Goal: Task Accomplishment & Management: Complete application form

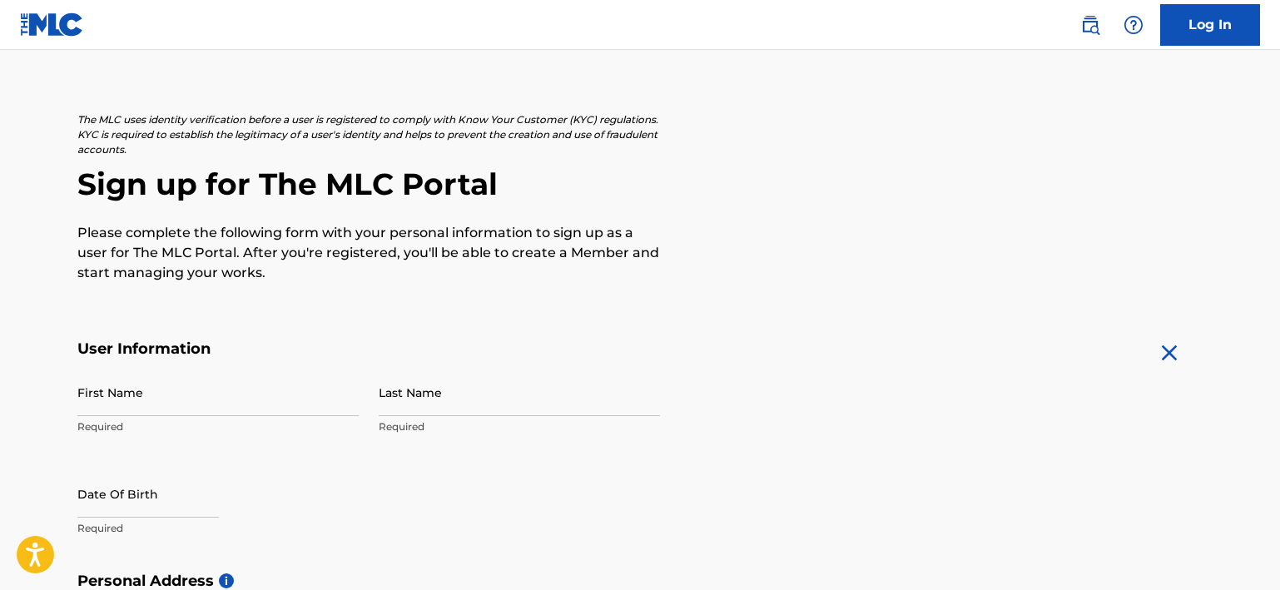
scroll to position [67, 0]
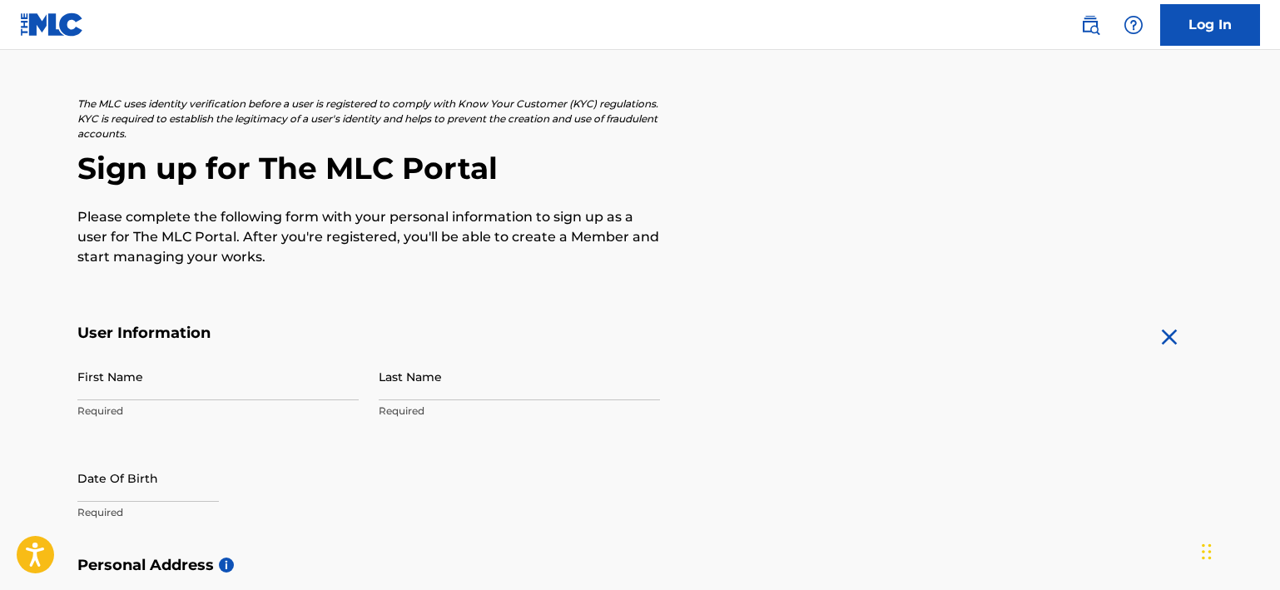
click at [201, 382] on input "First Name" at bounding box center [217, 376] width 281 height 47
type input "Sam"
click at [418, 386] on input "Last Name" at bounding box center [519, 376] width 281 height 47
type input "Claassen"
select select "7"
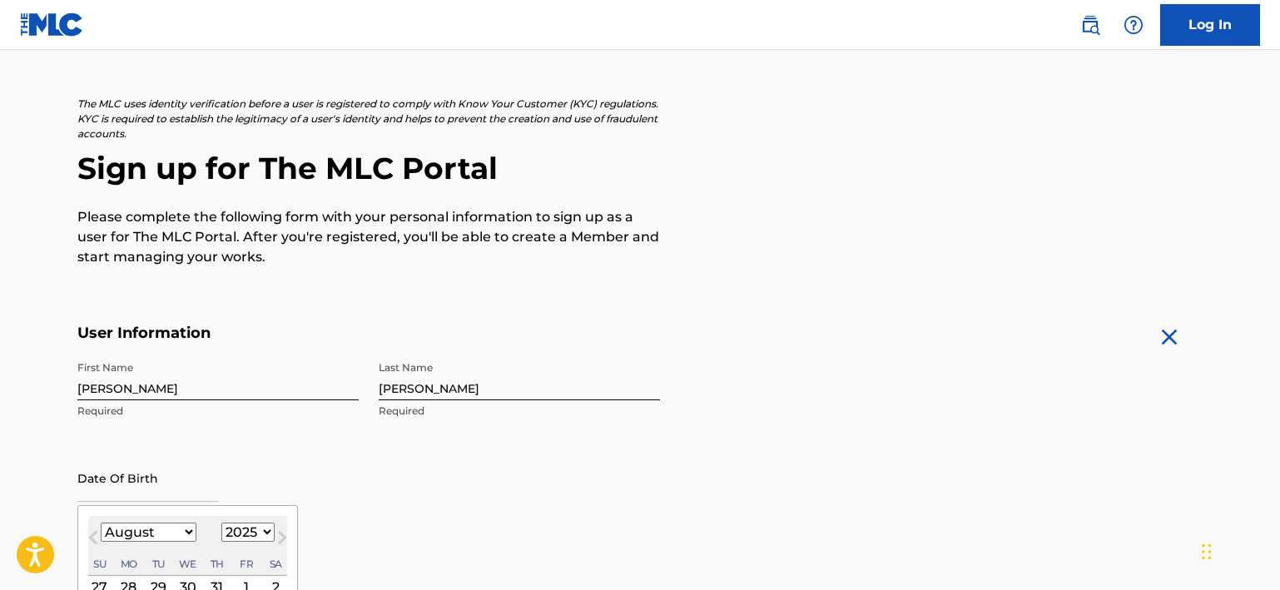
click at [136, 475] on input "text" at bounding box center [148, 478] width 142 height 47
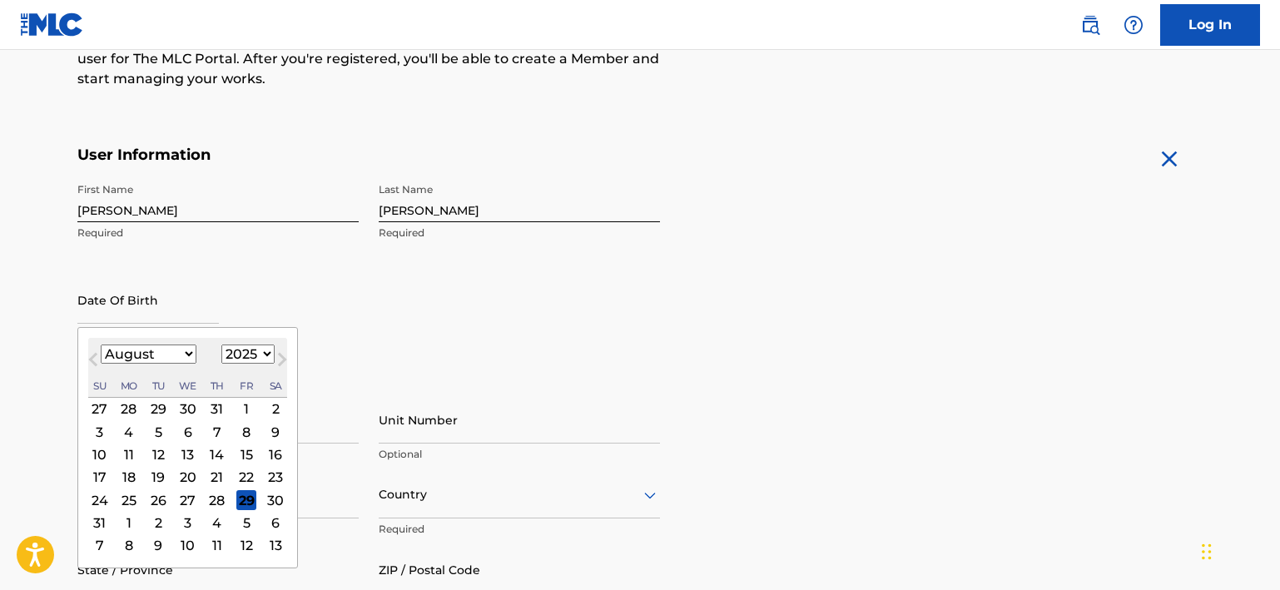
scroll to position [251, 0]
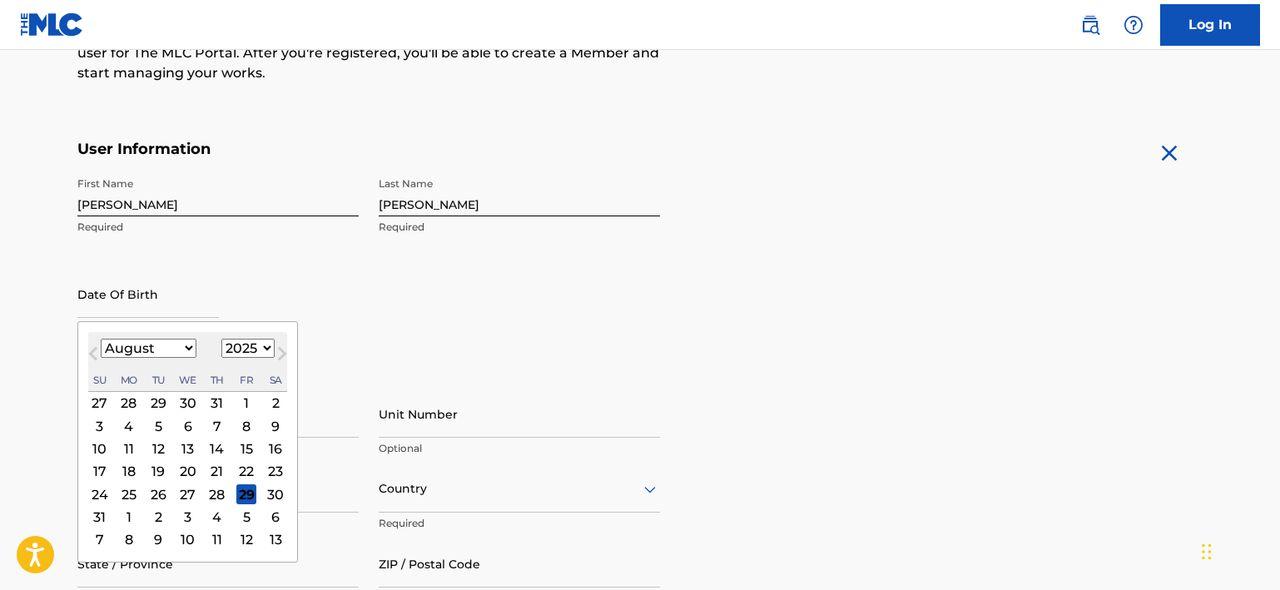
click at [253, 351] on select "1900 1901 1902 1903 1904 1905 1906 1907 1908 1909 1910 1911 1912 1913 1914 1915…" at bounding box center [247, 348] width 53 height 19
select select "1997"
click at [221, 339] on select "1900 1901 1902 1903 1904 1905 1906 1907 1908 1909 1910 1911 1912 1913 1914 1915…" at bounding box center [247, 348] width 53 height 19
click at [155, 349] on select "January February March April May June July August September October November De…" at bounding box center [149, 348] width 96 height 19
select select "10"
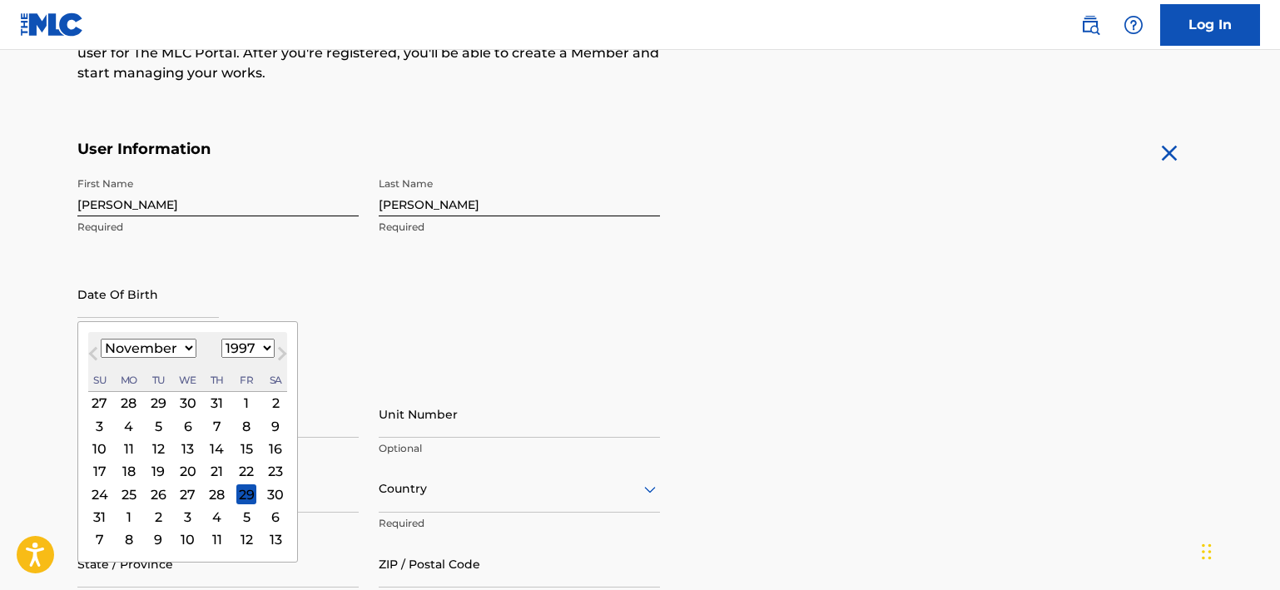
click at [101, 339] on select "January February March April May June July August September October November De…" at bounding box center [149, 348] width 96 height 19
click at [277, 445] on div "15" at bounding box center [276, 449] width 20 height 20
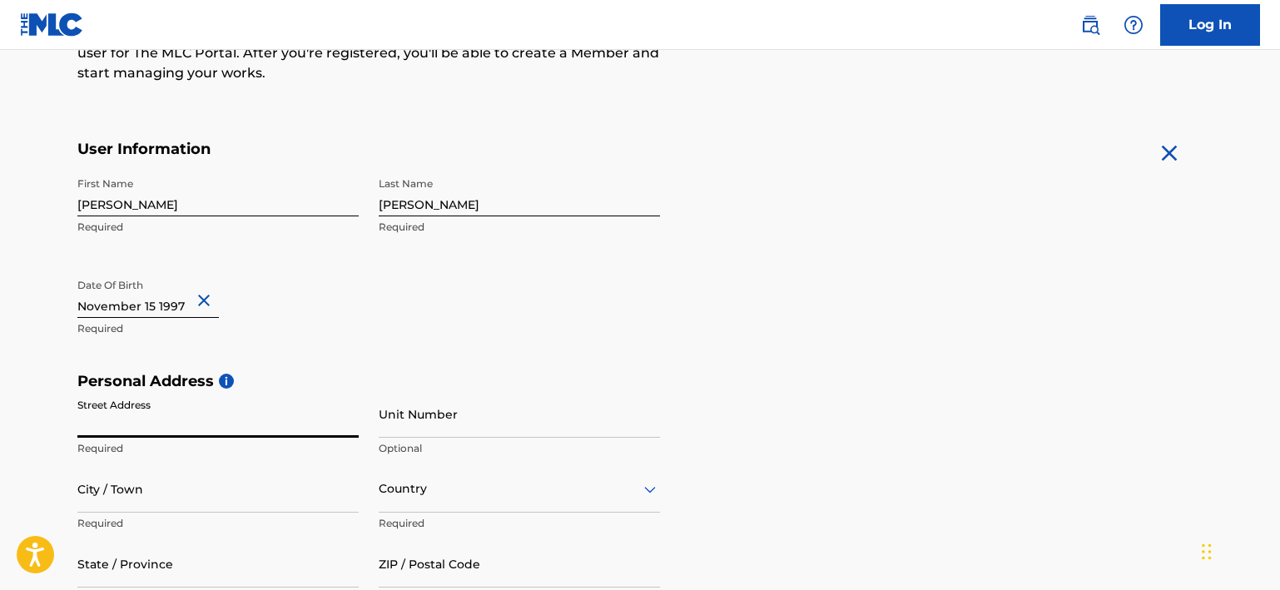
click at [255, 417] on input "Street Address" at bounding box center [217, 413] width 281 height 47
type input "Molierelaan"
click at [430, 420] on input "Unit Number" at bounding box center [519, 413] width 281 height 47
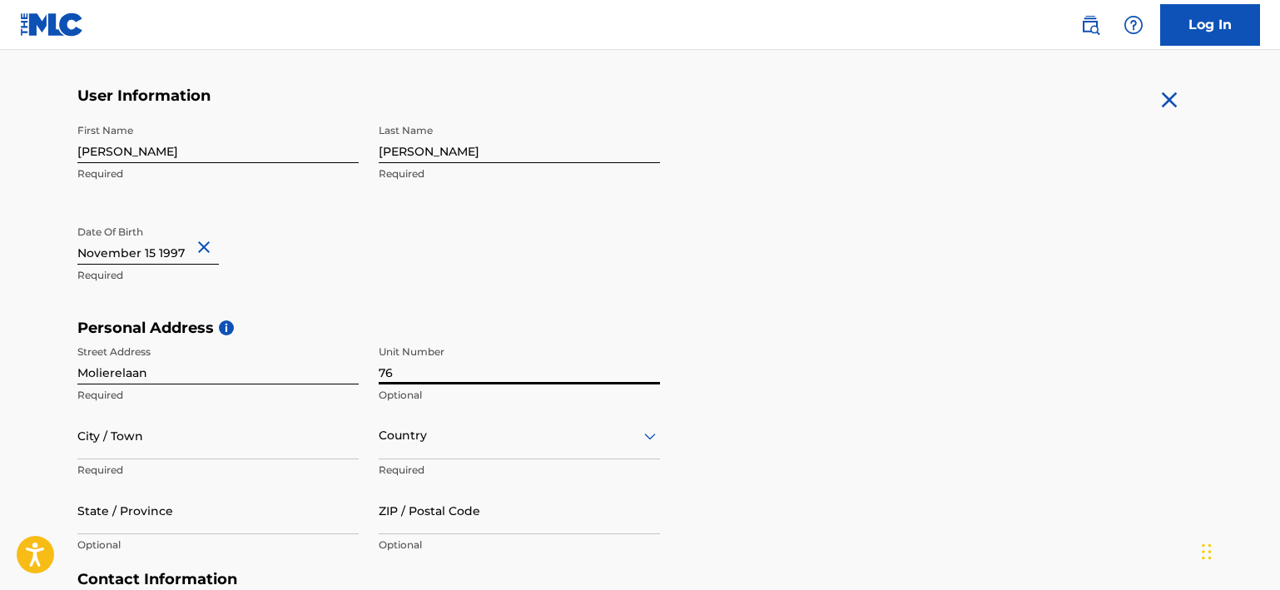
scroll to position [307, 0]
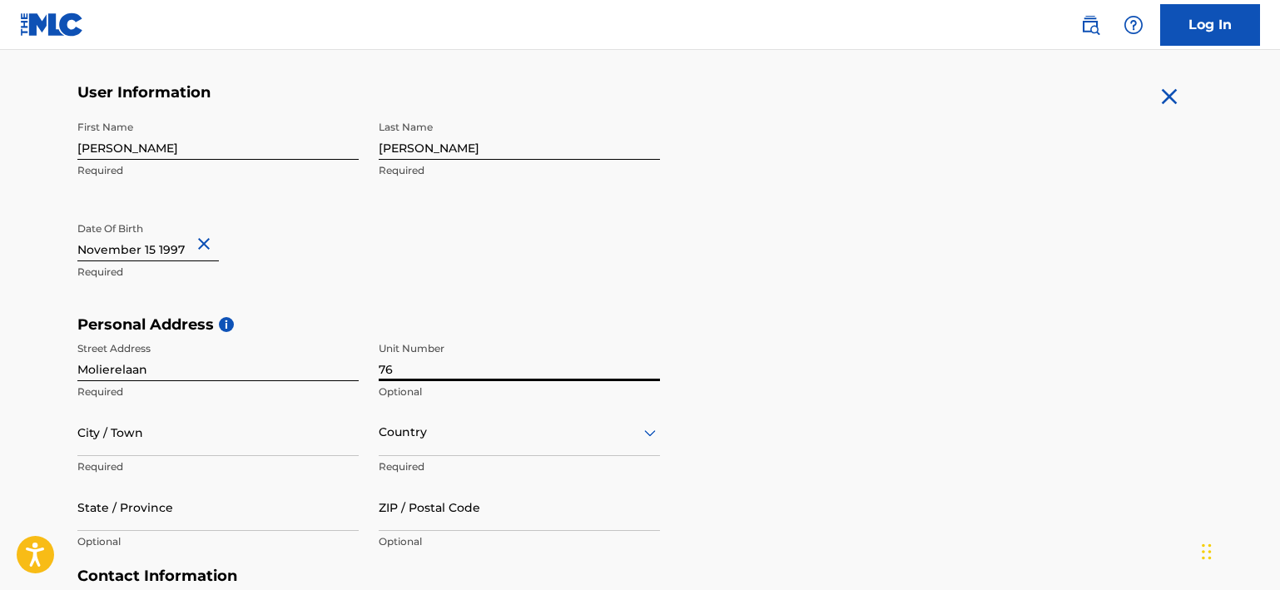
type input "76"
click at [266, 442] on input "City / Town" at bounding box center [217, 432] width 281 height 47
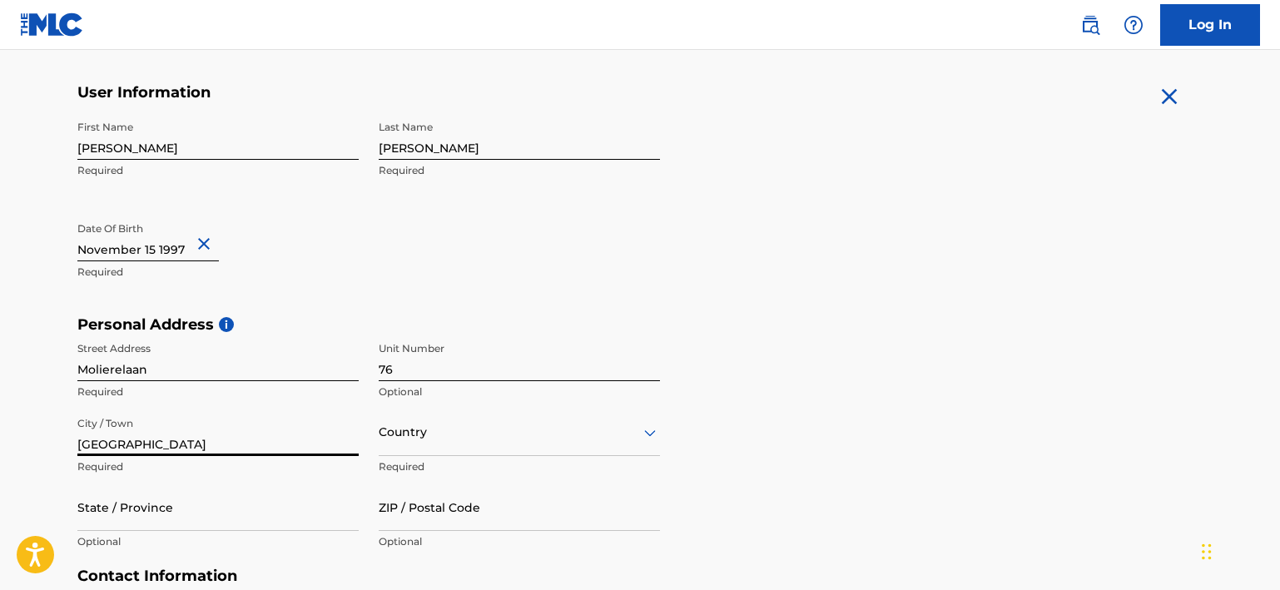
scroll to position [434, 0]
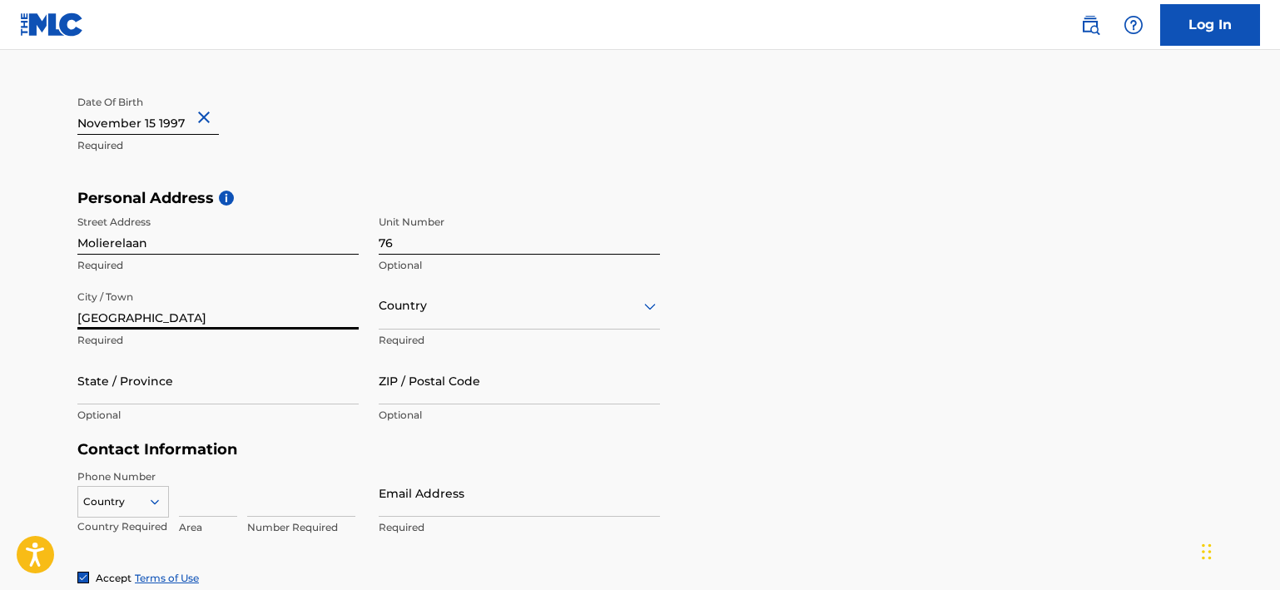
type input "Utrecht"
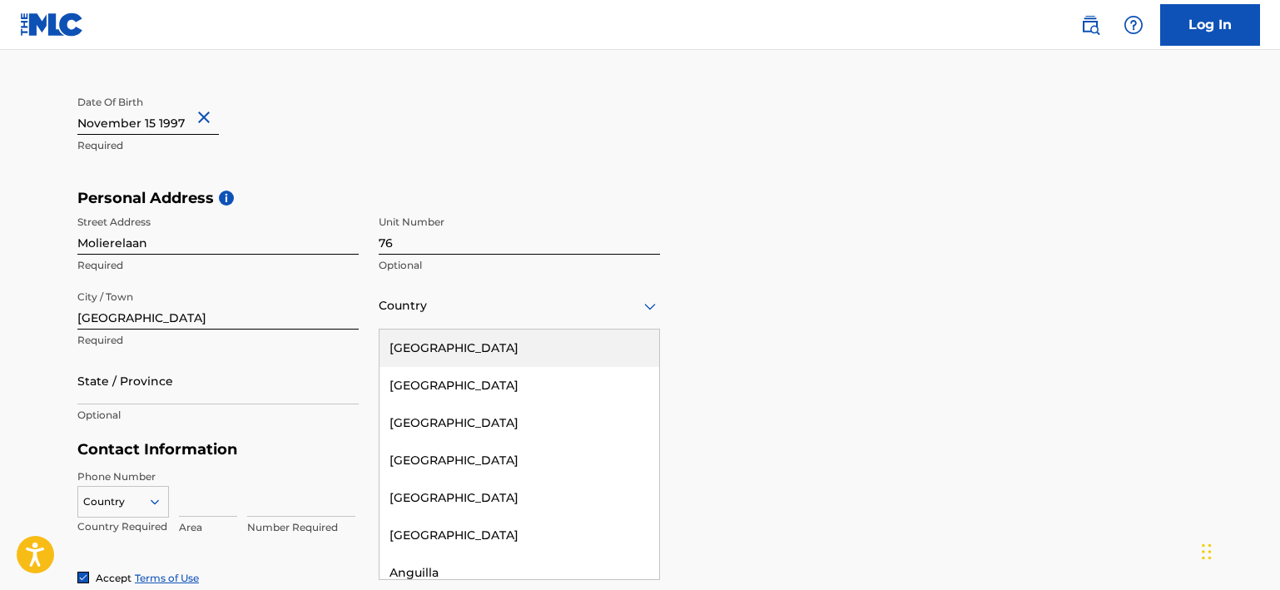
click at [475, 310] on div at bounding box center [519, 306] width 281 height 21
type input "net"
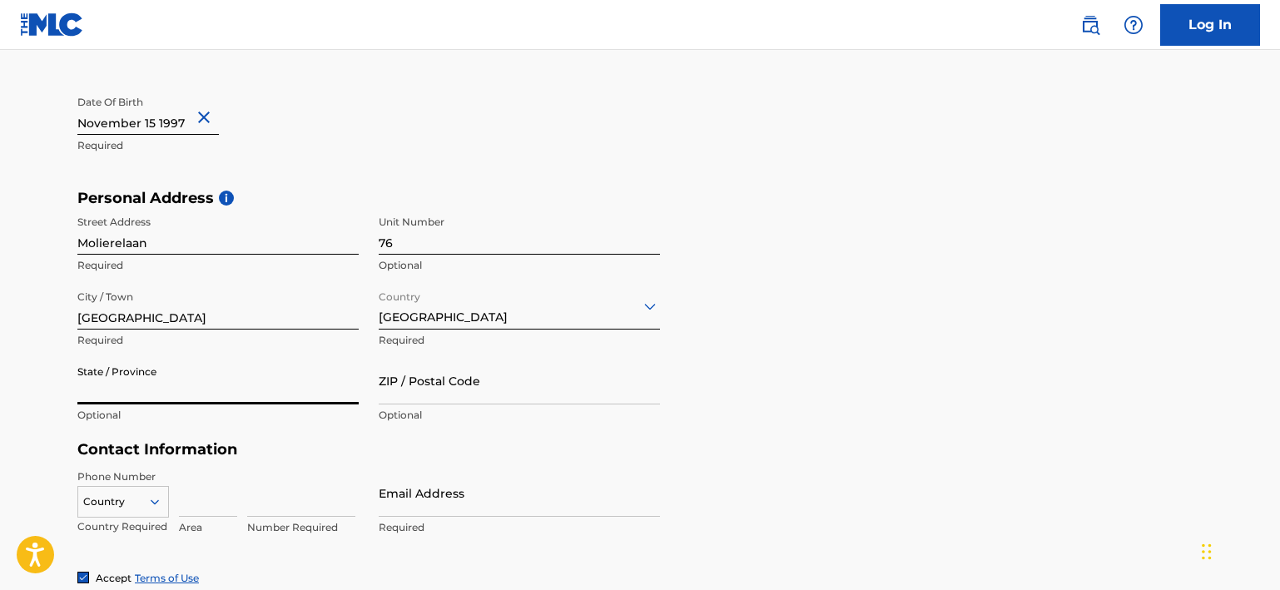
click at [242, 380] on input "State / Province" at bounding box center [217, 380] width 281 height 47
type input "u"
type input "Utrecht"
click at [445, 396] on input "ZIP / Postal Code" at bounding box center [519, 380] width 281 height 47
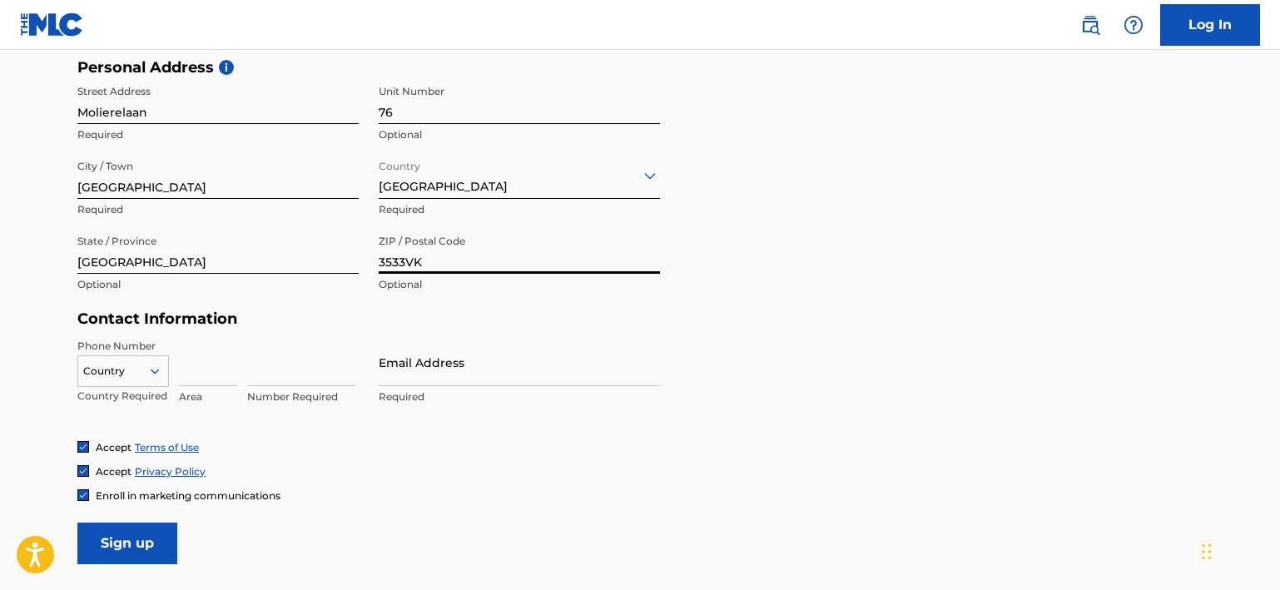
type input "3533VK"
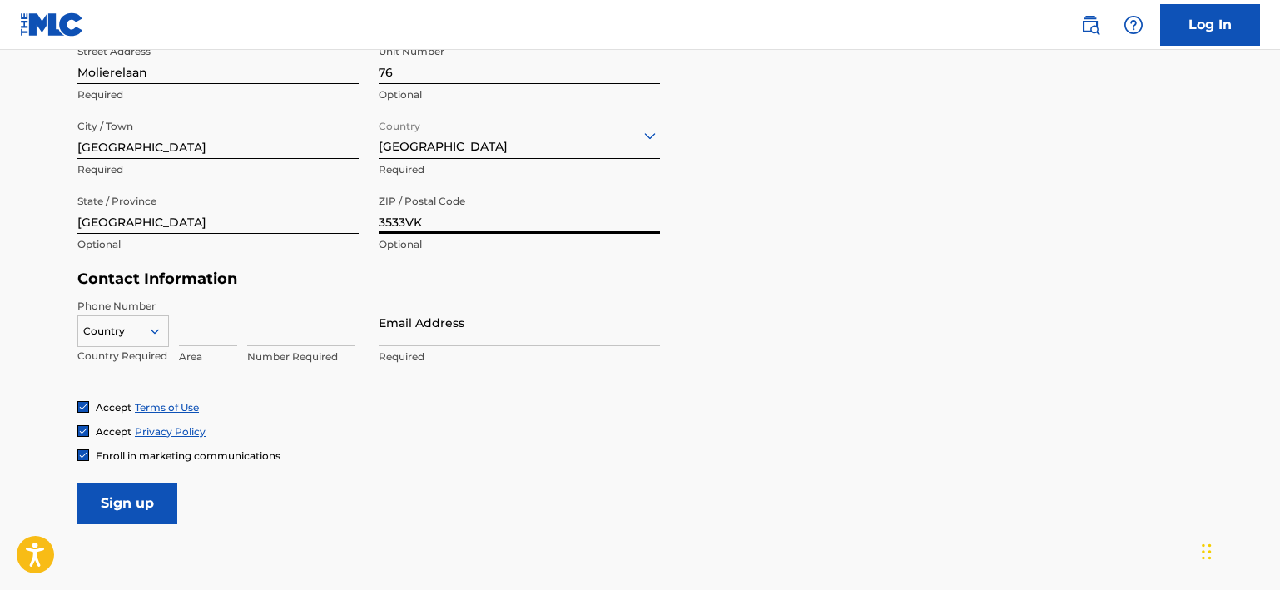
click at [150, 341] on div "Country" at bounding box center [123, 328] width 92 height 25
type input "n"
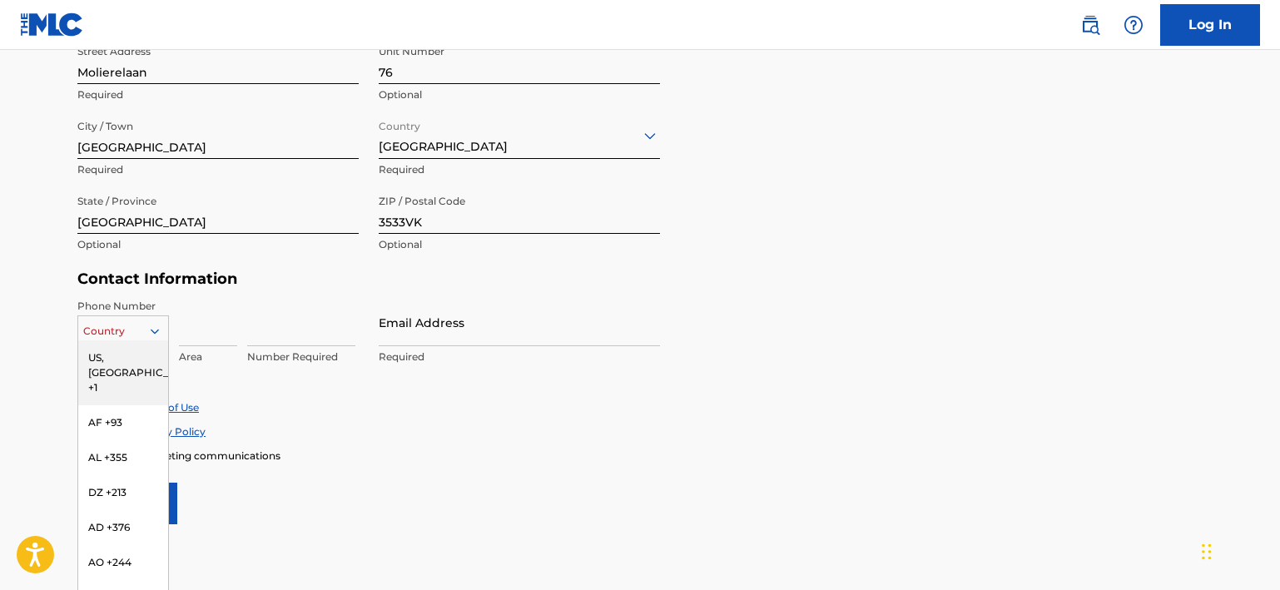
click at [111, 341] on div "US, CA +1, 1 of 216. 216 results available. Use Up and Down to choose options, …" at bounding box center [123, 328] width 92 height 25
type input "nl"
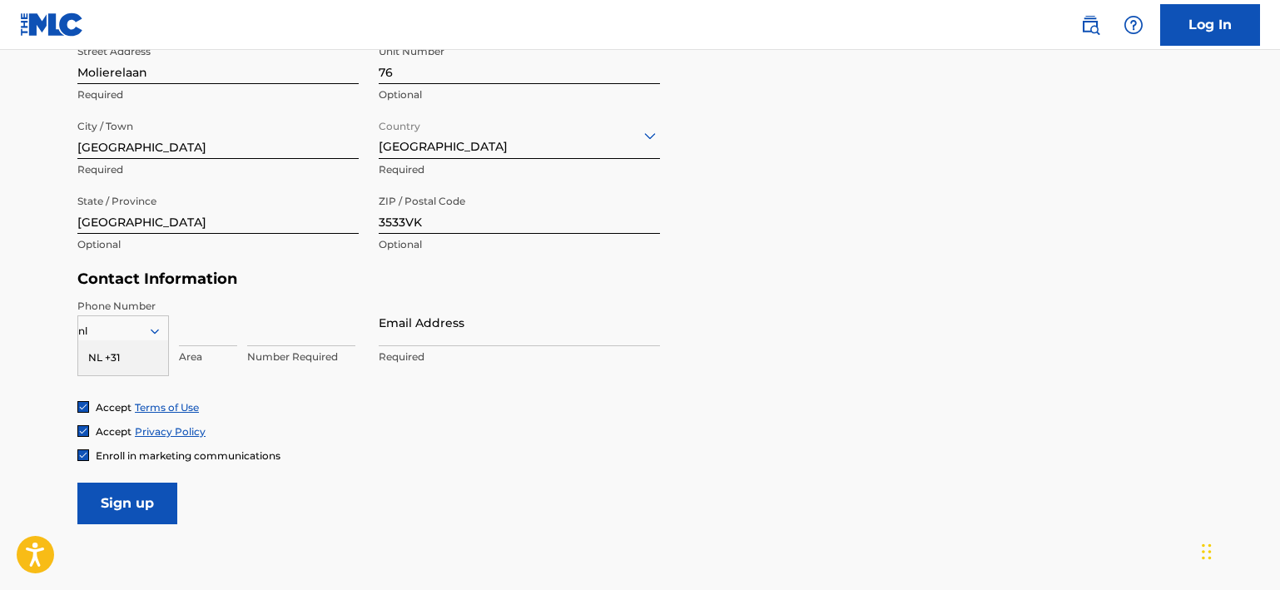
click at [119, 354] on div "NL +31" at bounding box center [123, 358] width 90 height 35
click at [271, 334] on input at bounding box center [301, 322] width 108 height 47
type input "645301804"
click at [465, 337] on input "Email Address" at bounding box center [519, 322] width 281 height 47
type input "samsonbeats1@gmail.com"
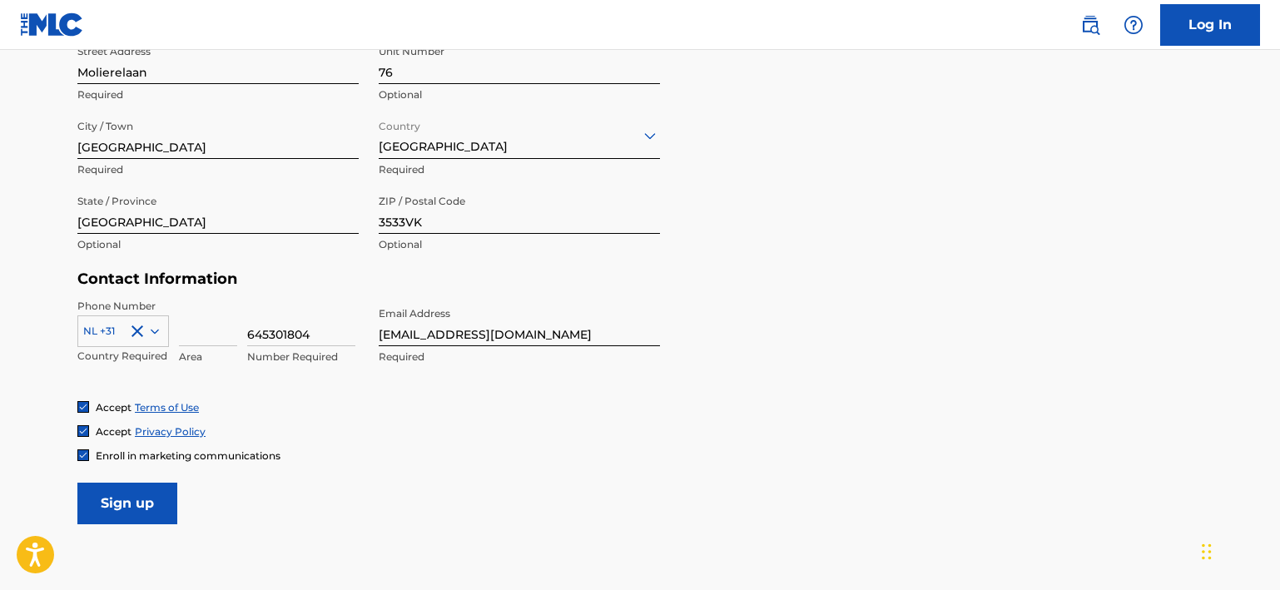
click at [127, 495] on input "Sign up" at bounding box center [127, 504] width 100 height 42
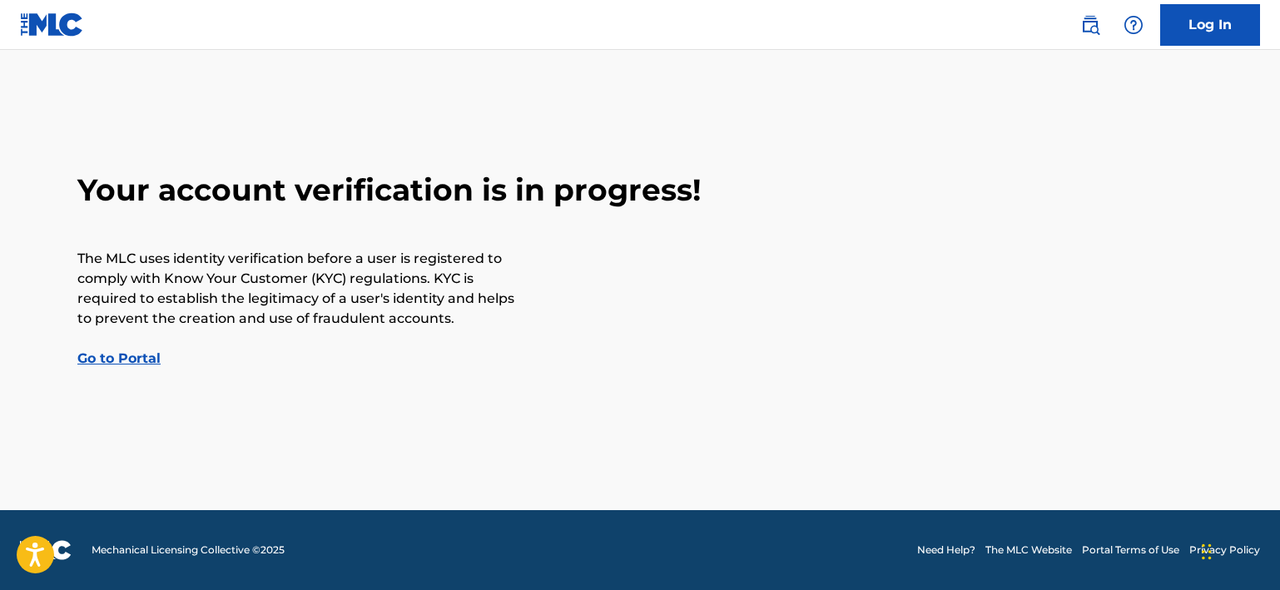
click at [117, 364] on link "Go to Portal" at bounding box center [118, 359] width 83 height 16
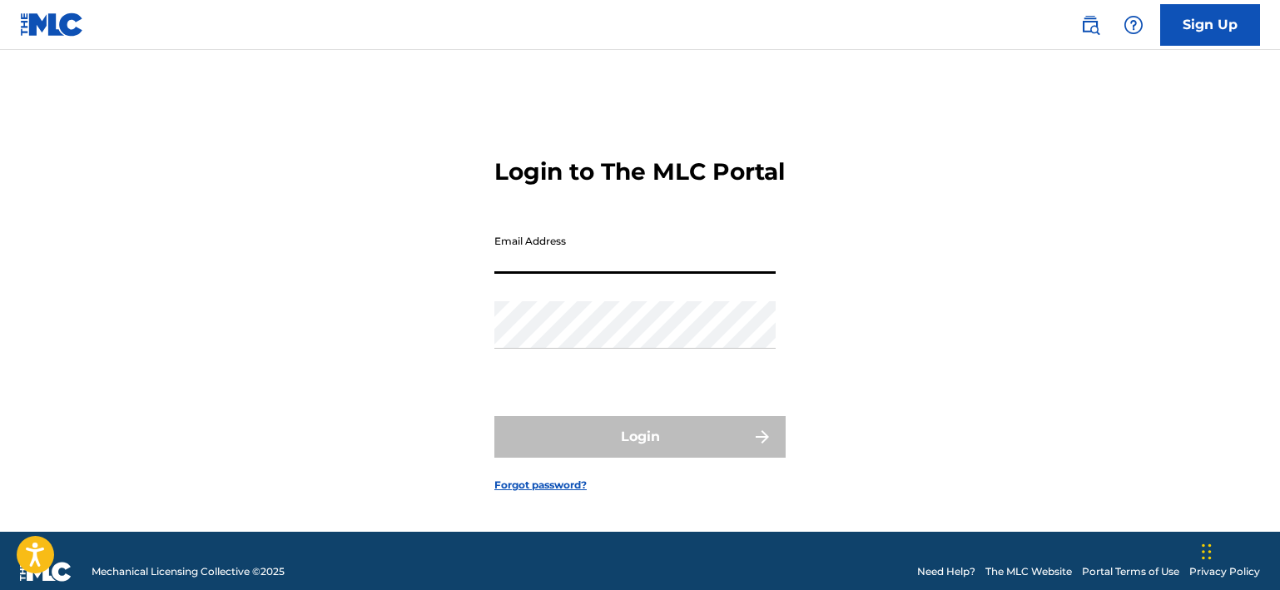
click at [564, 274] on input "Email Address" at bounding box center [635, 249] width 281 height 47
type input "samsonbeats1@gmail.com"
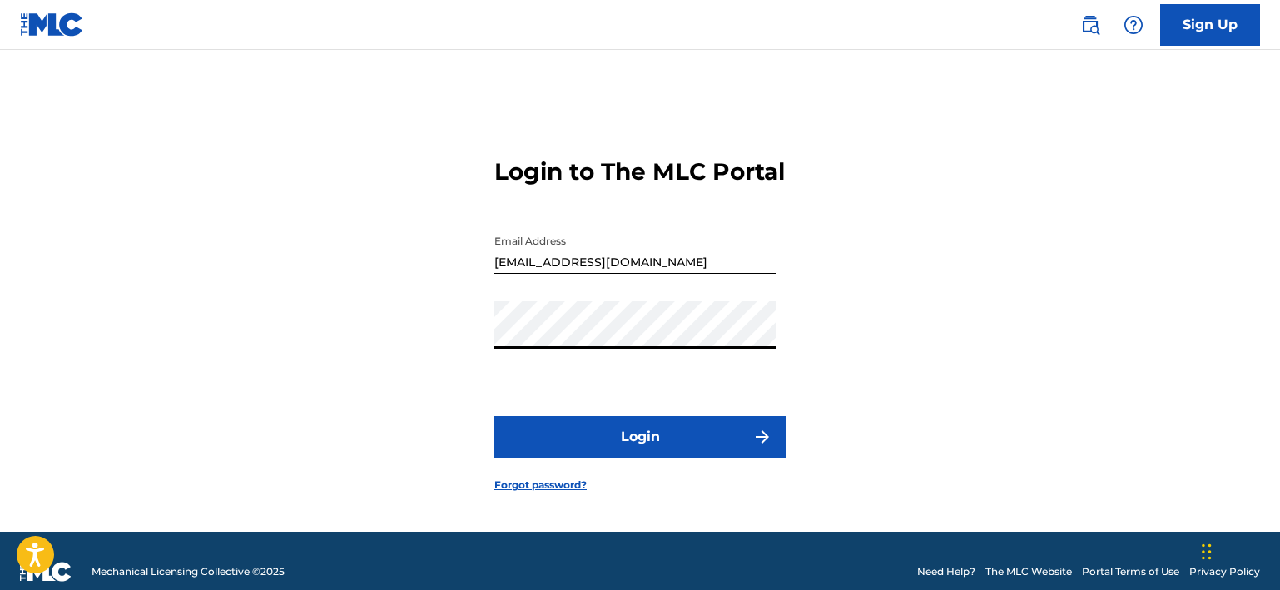
click at [495, 416] on button "Login" at bounding box center [640, 437] width 291 height 42
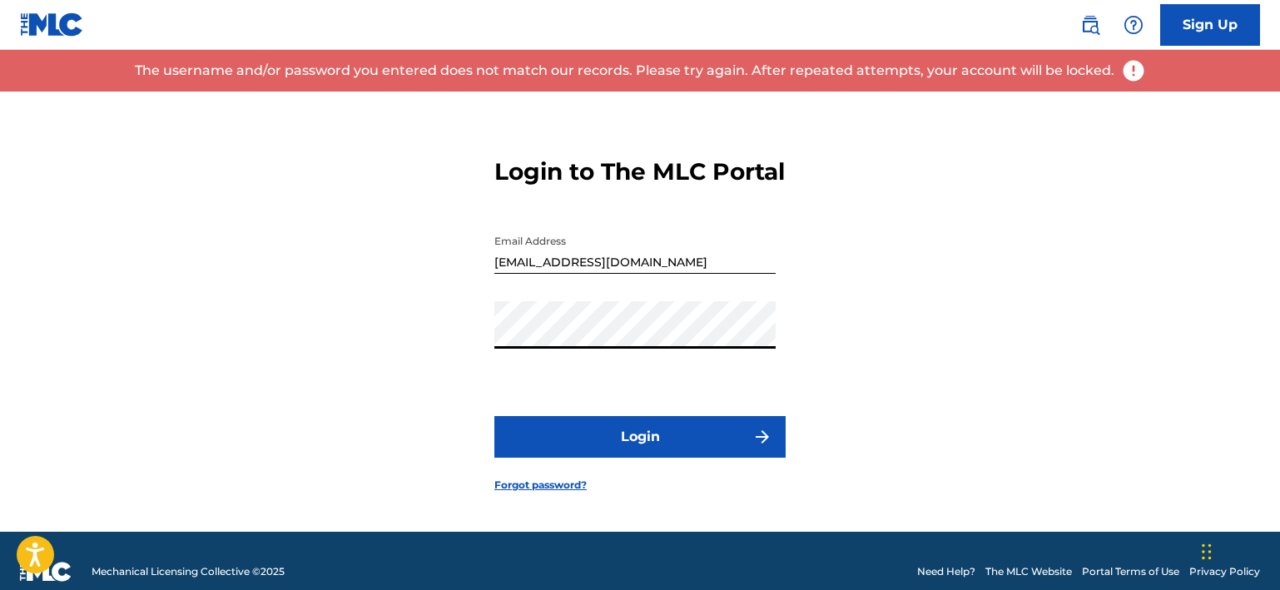
click at [83, 8] on link at bounding box center [52, 24] width 64 height 49
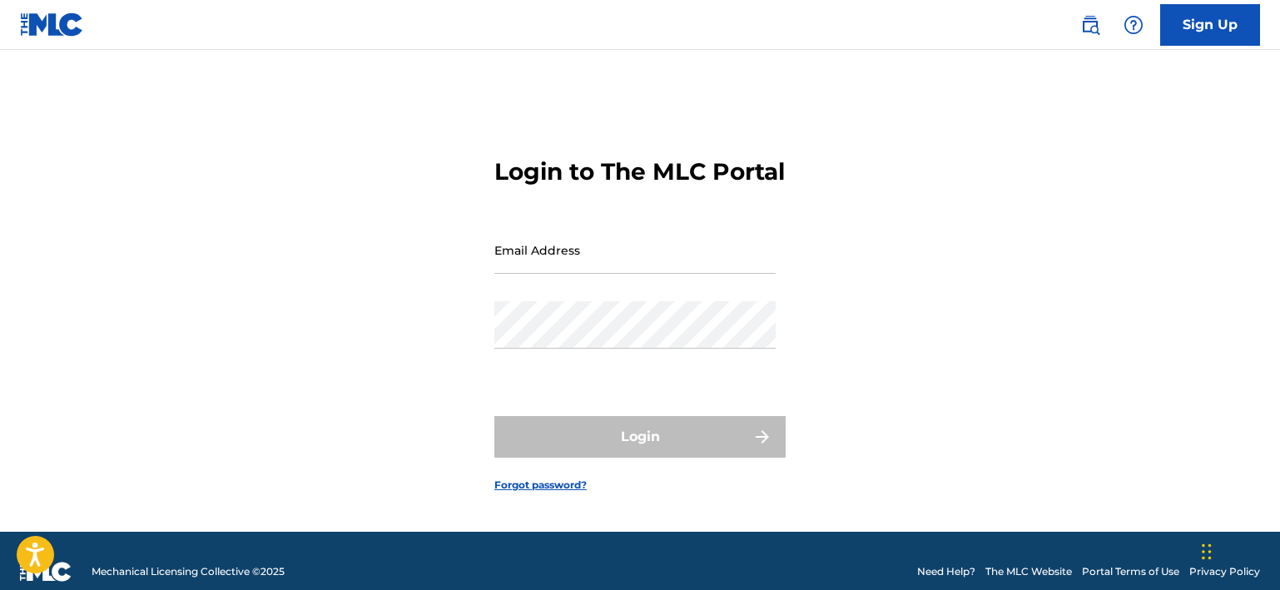
click at [52, 42] on link at bounding box center [52, 24] width 64 height 49
click at [51, 38] on link at bounding box center [52, 24] width 64 height 49
click at [57, 29] on img at bounding box center [52, 24] width 64 height 24
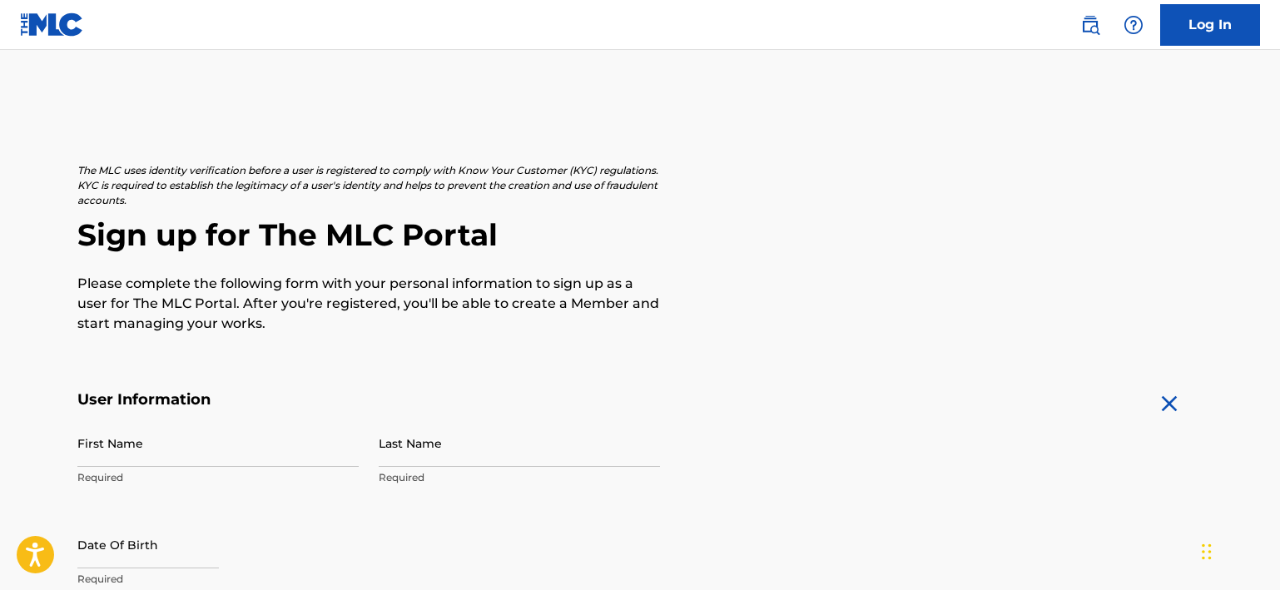
click at [141, 448] on input "First Name" at bounding box center [217, 443] width 281 height 47
type input "Sam"
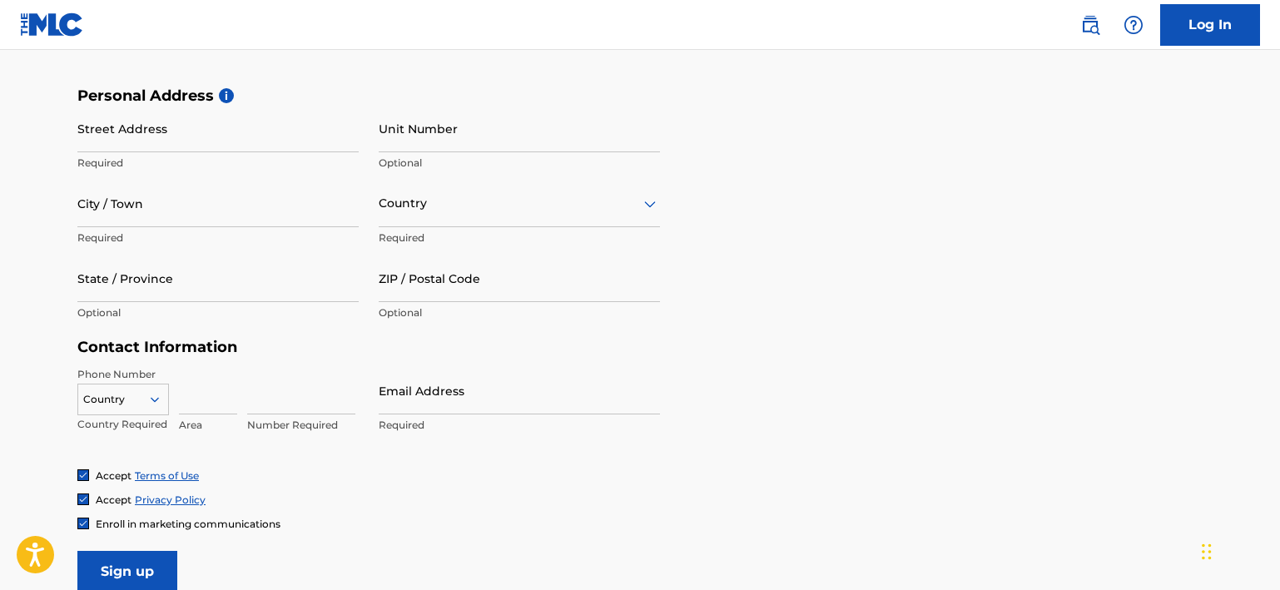
scroll to position [572, 0]
